Goal: Task Accomplishment & Management: Manage account settings

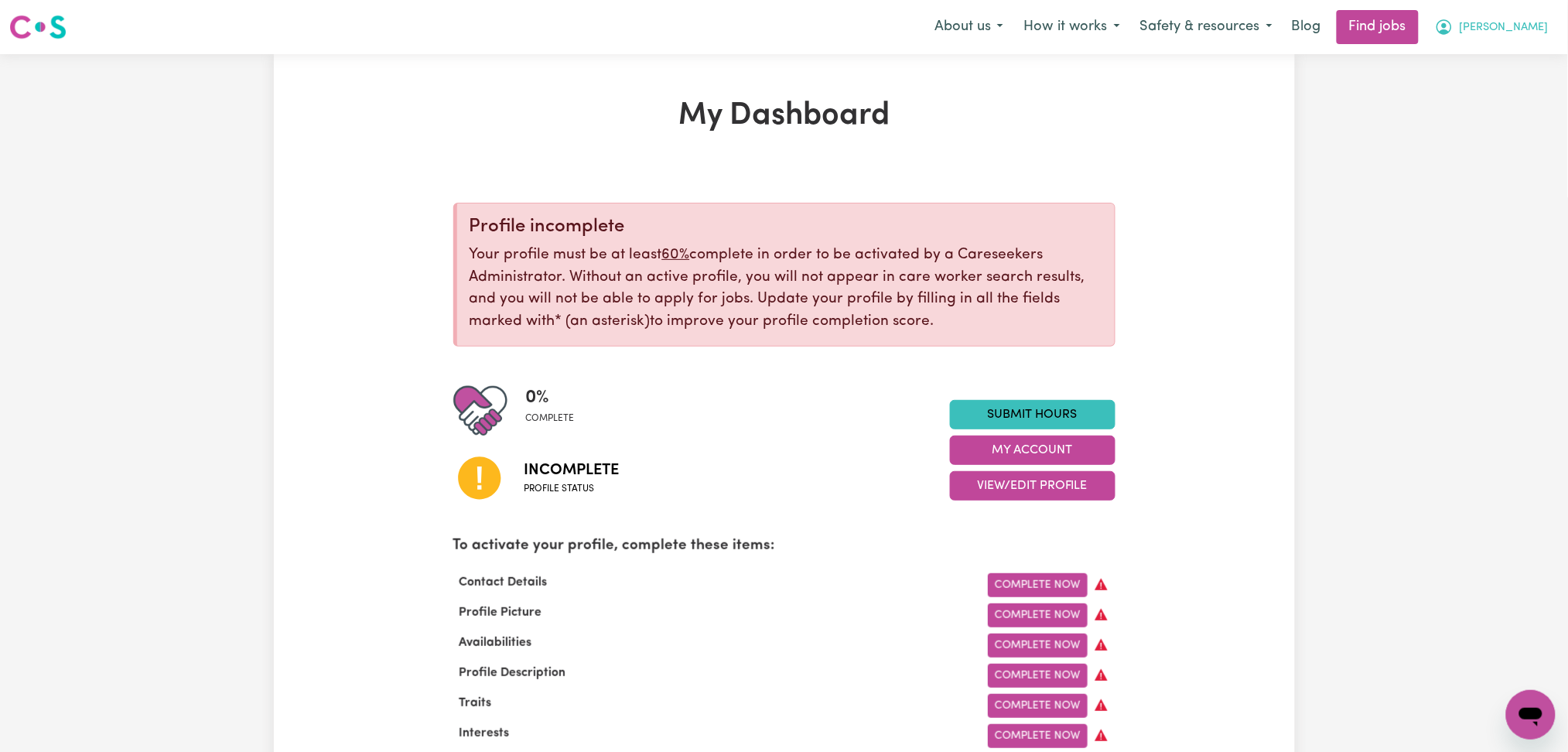
click at [1454, 33] on icon "My Account" at bounding box center [1444, 27] width 18 height 18
click at [1484, 112] on link "Logout" at bounding box center [1497, 118] width 122 height 29
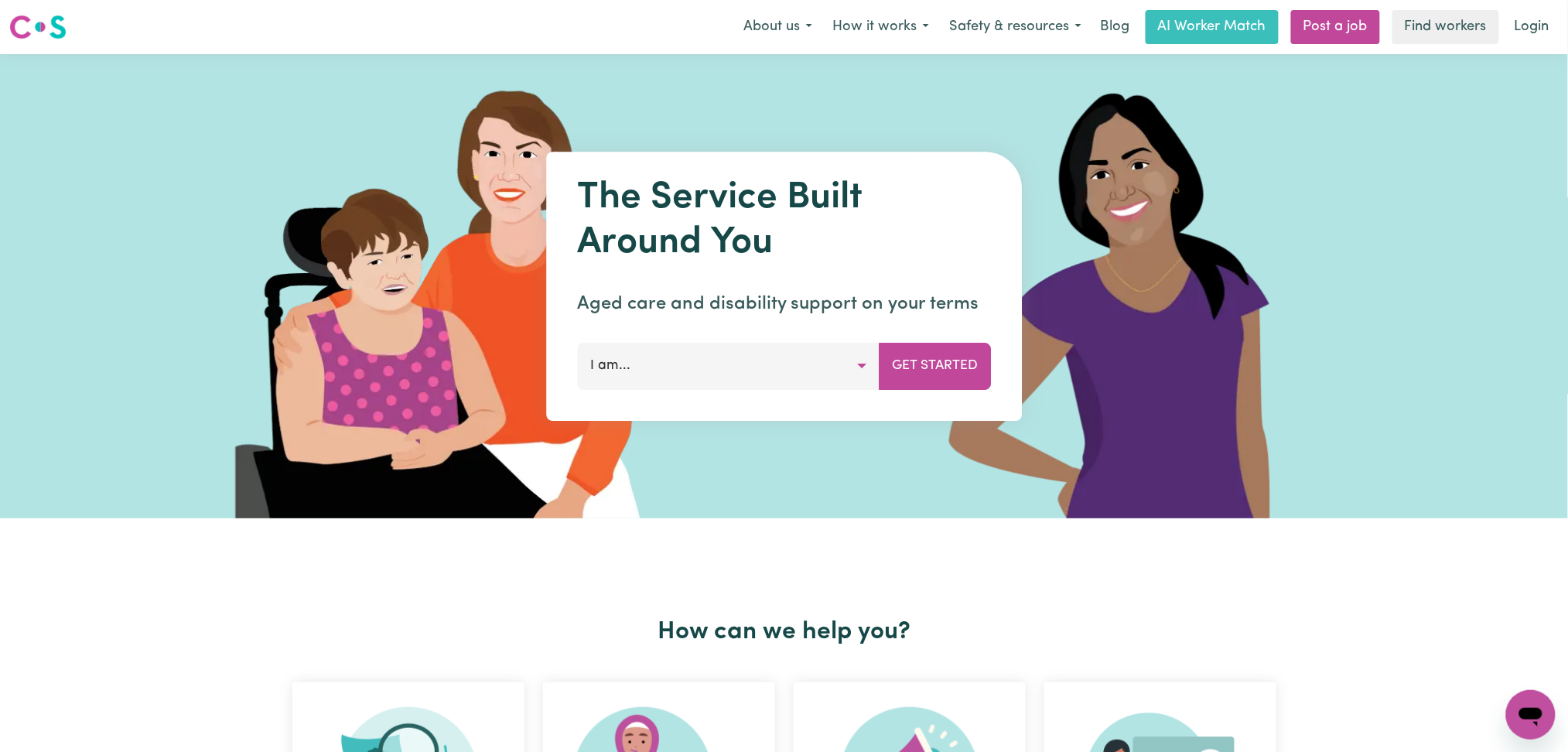
click at [1549, 43] on div "Menu About us How it works Safety & resources Blog AI Worker Match Post a job F…" at bounding box center [784, 27] width 1568 height 36
click at [1527, 22] on link "Login" at bounding box center [1532, 27] width 53 height 34
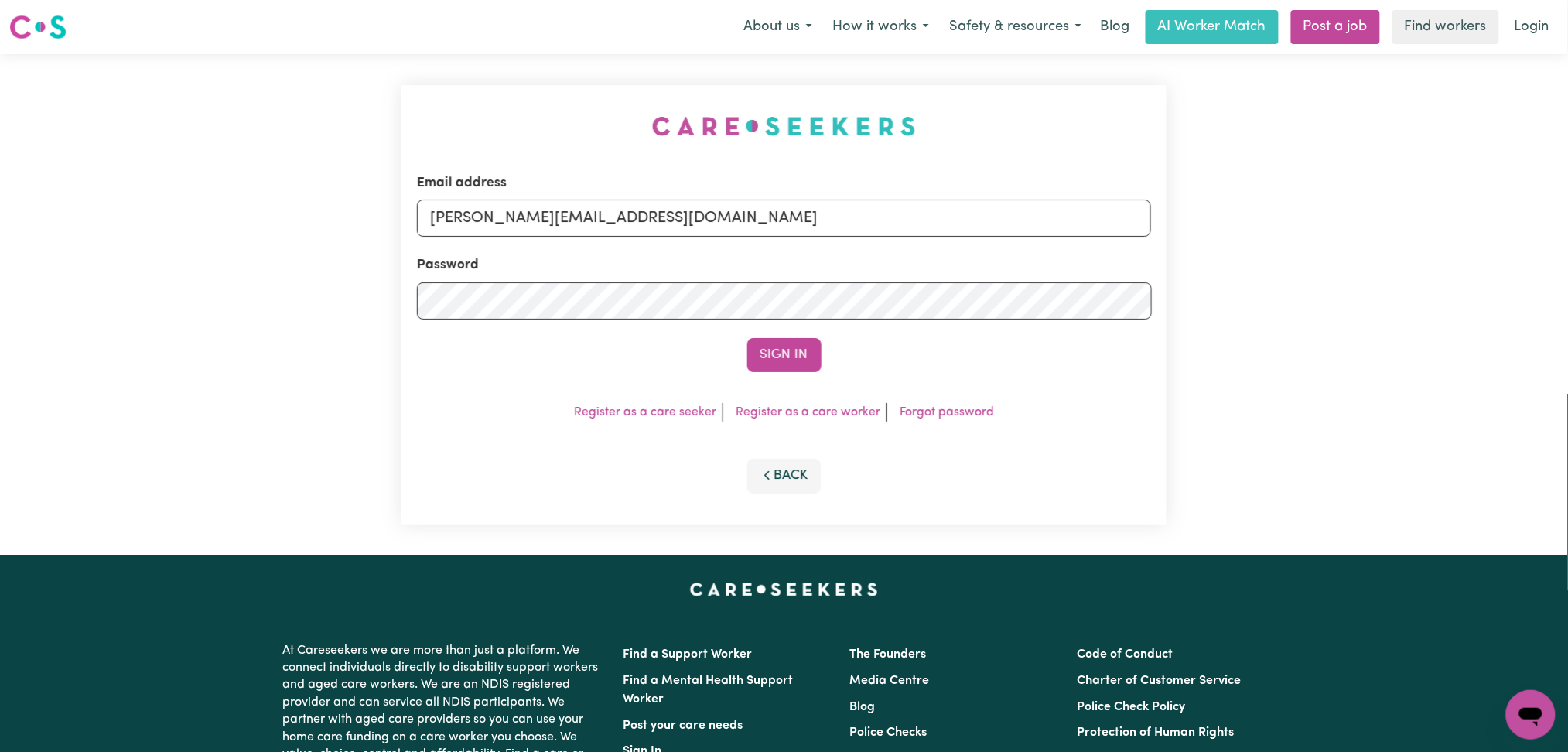
click at [456, 132] on div "Email address [PERSON_NAME][EMAIL_ADDRESS][DOMAIN_NAME] Password Sign In Regist…" at bounding box center [785, 305] width 785 height 501
drag, startPoint x: 461, startPoint y: 201, endPoint x: 470, endPoint y: 220, distance: 21.0
click at [463, 208] on input "[PERSON_NAME][EMAIL_ADDRESS][DOMAIN_NAME]" at bounding box center [784, 218] width 735 height 37
click at [483, 242] on form "Email address [PERSON_NAME][EMAIL_ADDRESS][DOMAIN_NAME] Password Sign In" at bounding box center [784, 273] width 735 height 199
drag, startPoint x: 536, startPoint y: 230, endPoint x: 543, endPoint y: 236, distance: 9.2
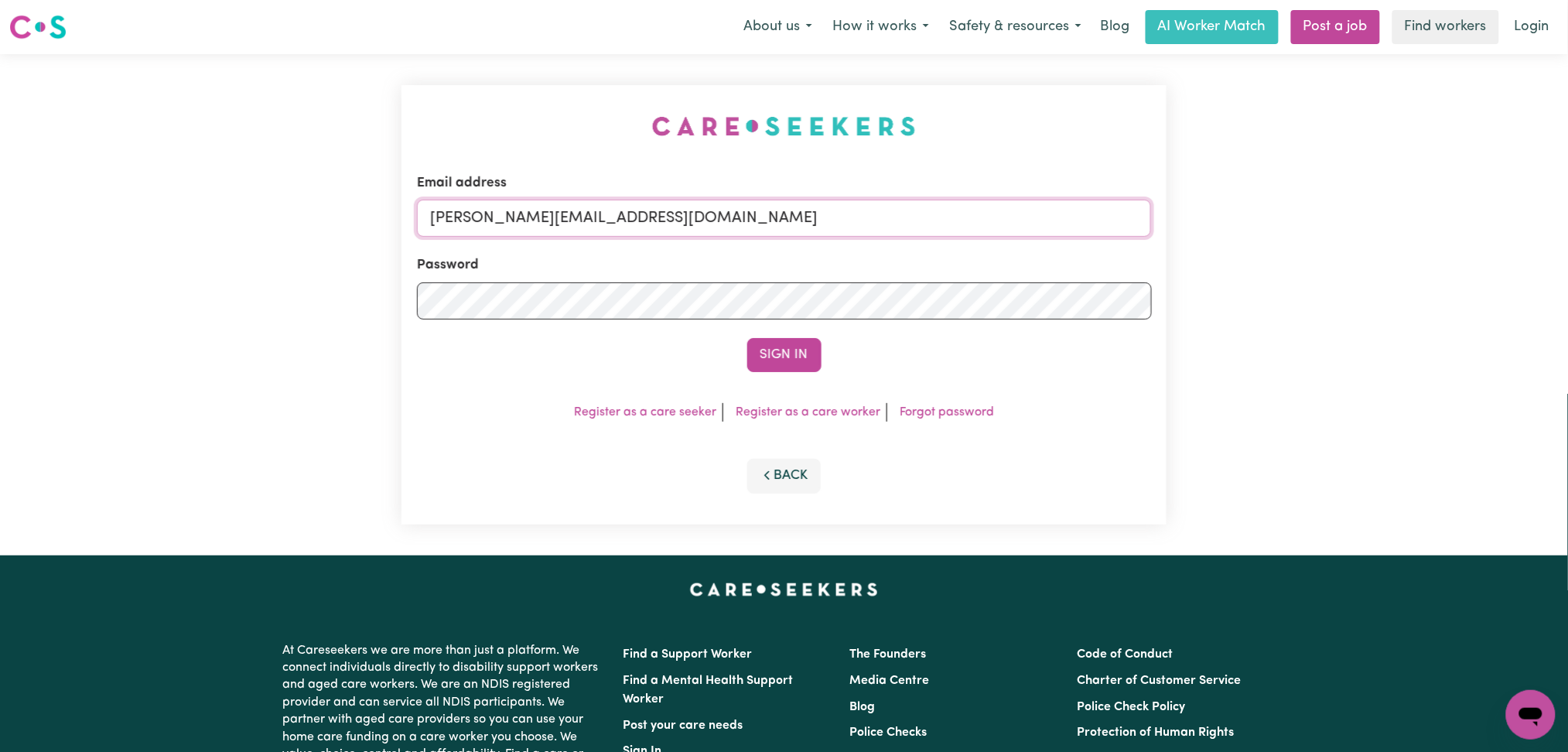
click at [536, 230] on input "[PERSON_NAME][EMAIL_ADDRESS][DOMAIN_NAME]" at bounding box center [784, 218] width 735 height 37
drag, startPoint x: 510, startPoint y: 220, endPoint x: 1034, endPoint y: 275, distance: 526.9
click at [1049, 271] on form "Email address Superuser~[EMAIL_ADDRESS][DOMAIN_NAME] Password Sign In" at bounding box center [784, 273] width 735 height 199
type input "Superuser~[EMAIL_ADDRESS][DOMAIN_NAME]"
click at [781, 368] on button "Sign In" at bounding box center [784, 355] width 74 height 34
